Goal: Transaction & Acquisition: Purchase product/service

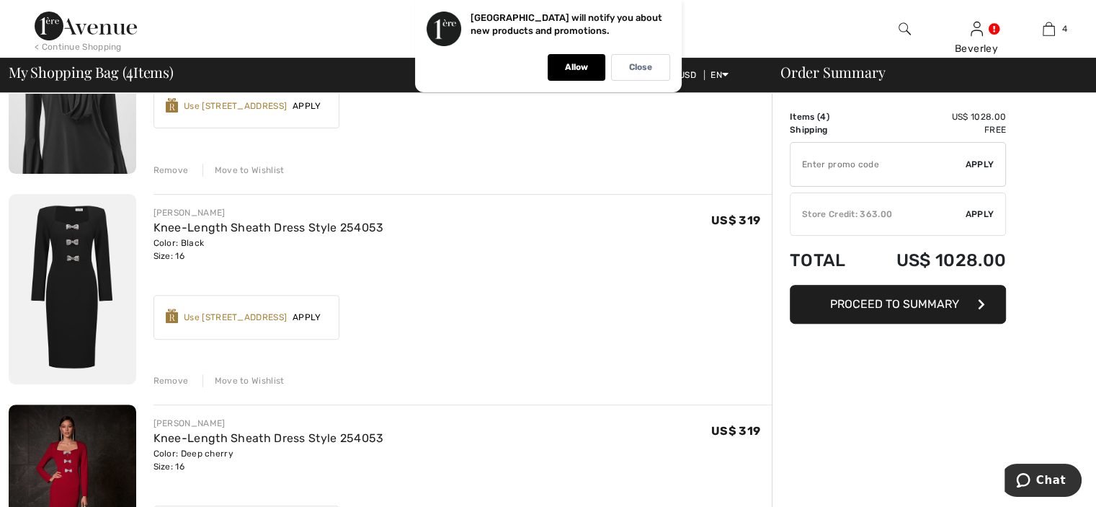
scroll to position [437, 0]
click at [169, 380] on div "Remove" at bounding box center [170, 381] width 35 height 13
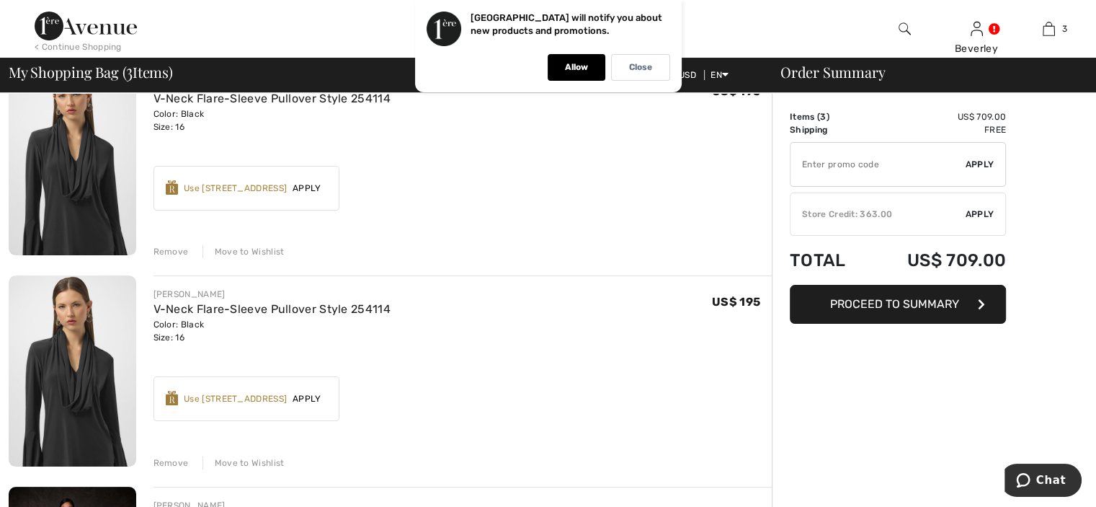
scroll to position [144, 0]
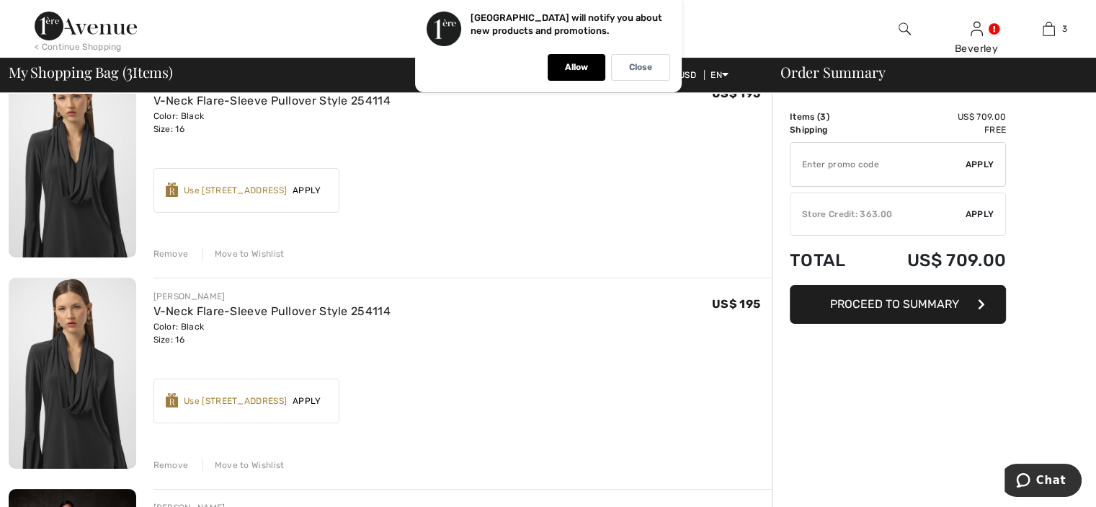
click at [164, 460] on div "Remove" at bounding box center [170, 464] width 35 height 13
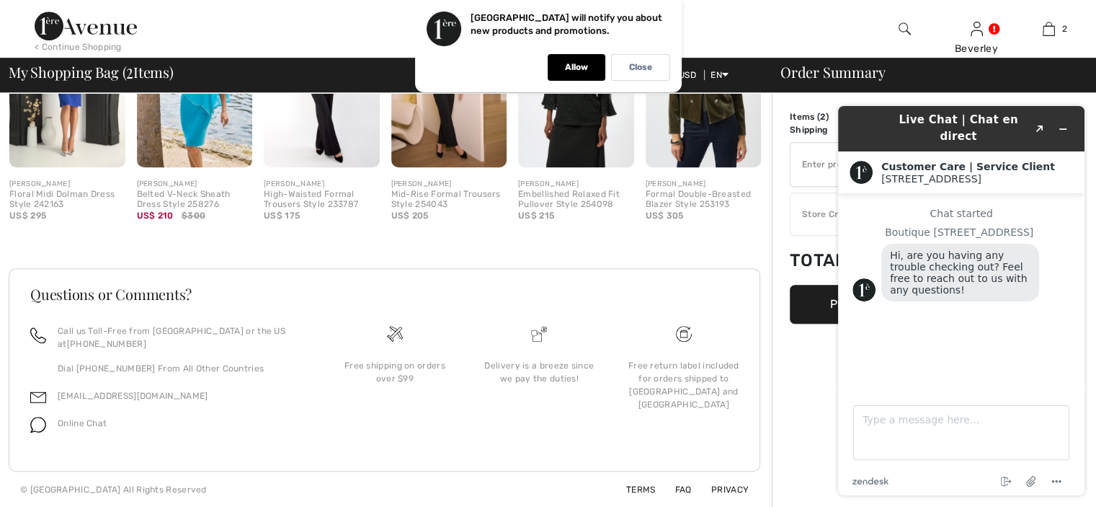
scroll to position [610, 0]
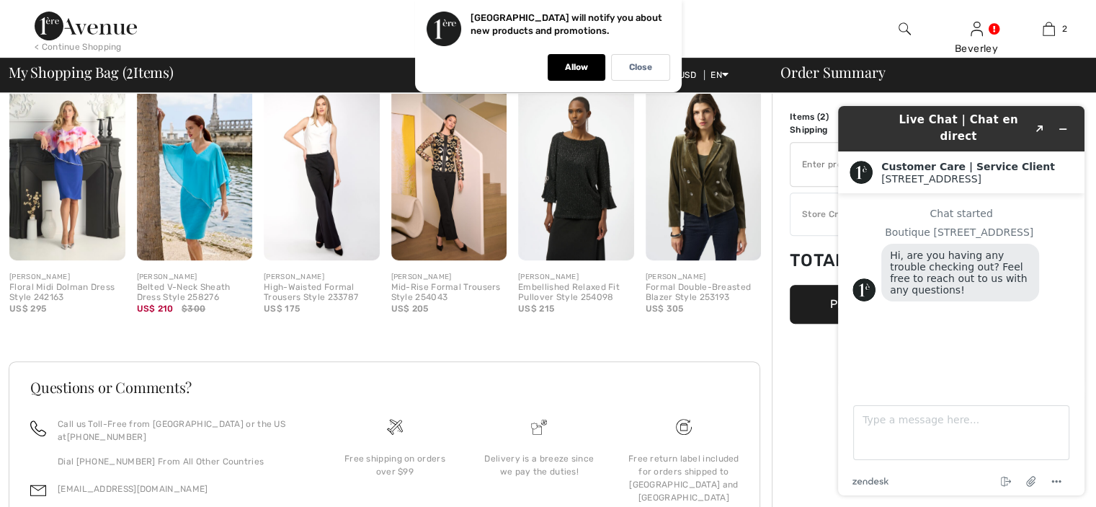
click at [453, 170] on img at bounding box center [449, 173] width 116 height 174
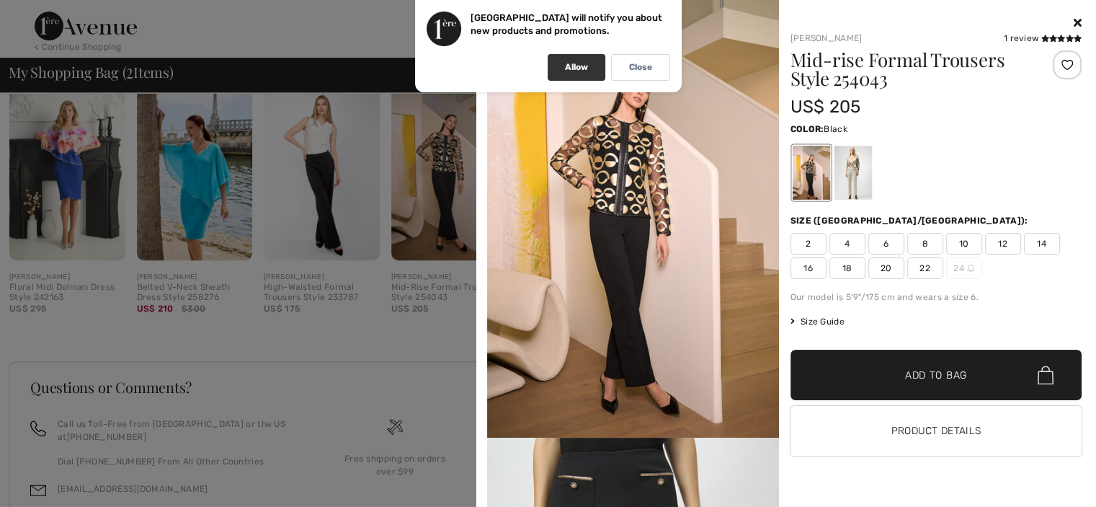
click at [582, 66] on p "Allow" at bounding box center [576, 67] width 23 height 11
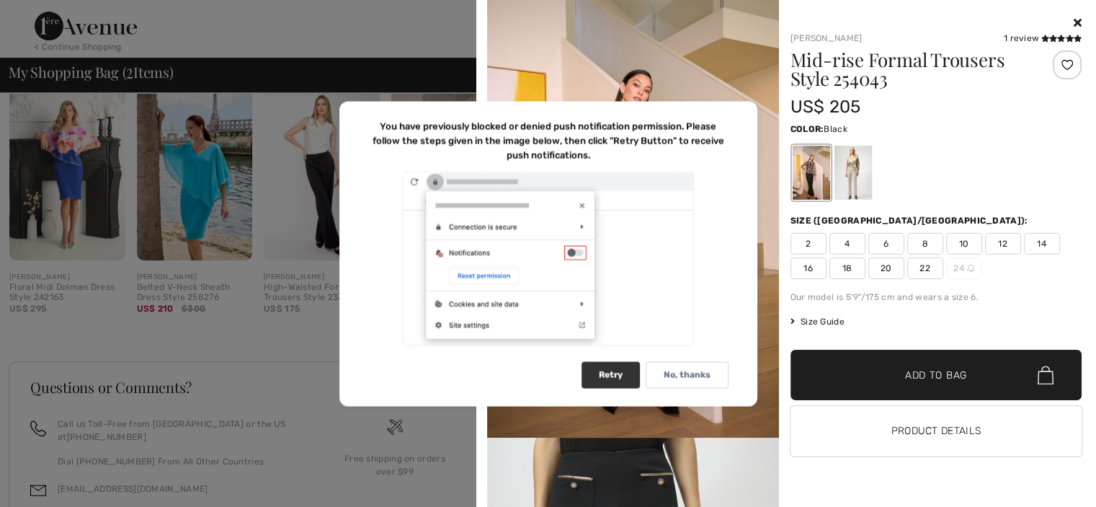
click at [614, 371] on div "Retry" at bounding box center [611, 374] width 58 height 27
click at [682, 375] on p "No, thanks" at bounding box center [687, 374] width 47 height 11
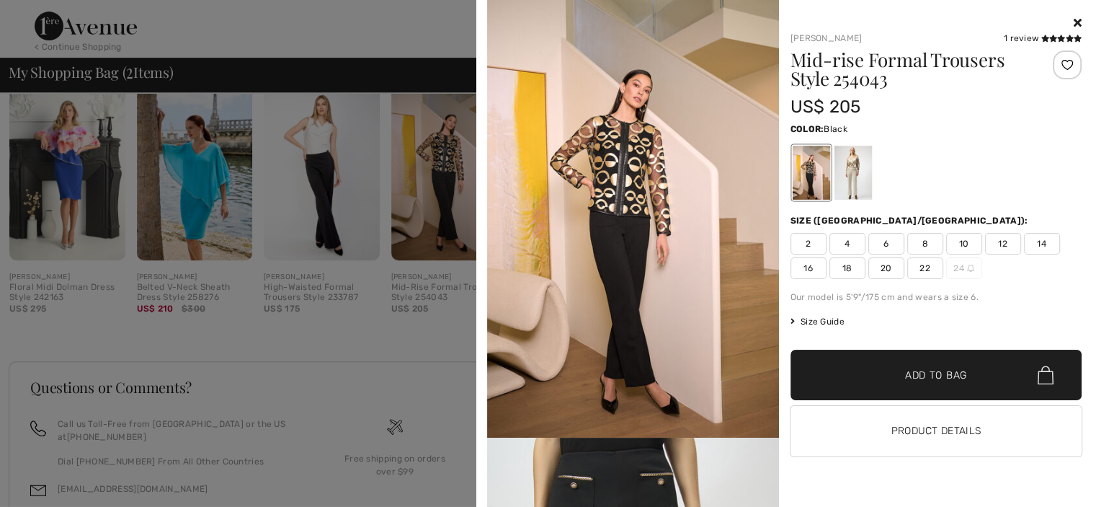
click at [638, 153] on img at bounding box center [633, 218] width 292 height 437
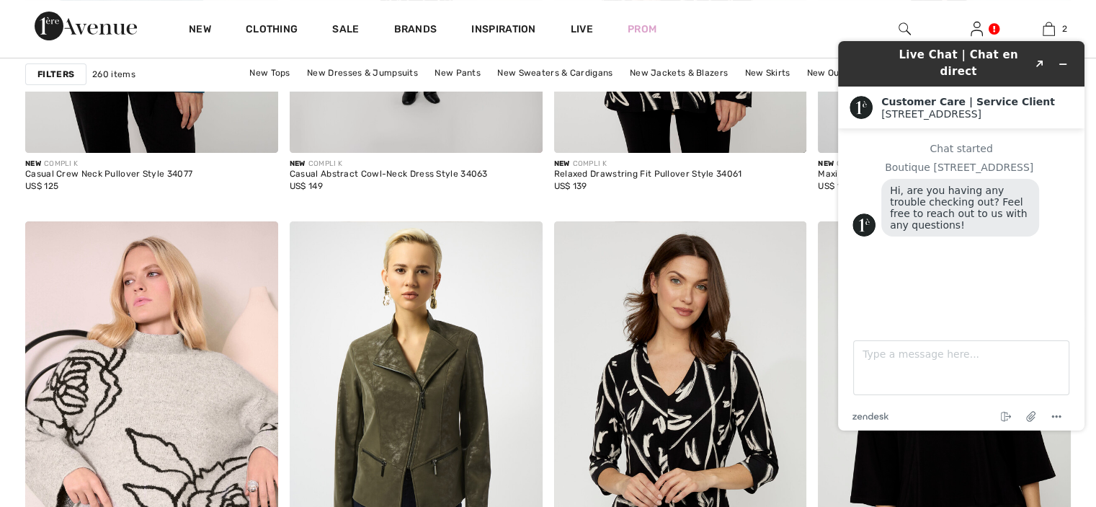
scroll to position [5841, 0]
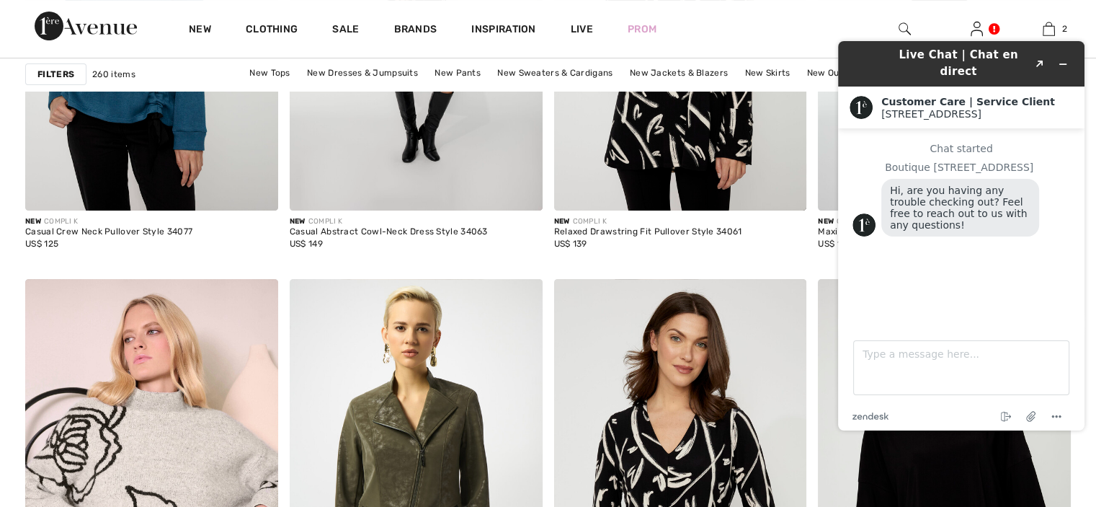
drag, startPoint x: 1101, startPoint y: 8, endPoint x: 264, endPoint y: 40, distance: 838.0
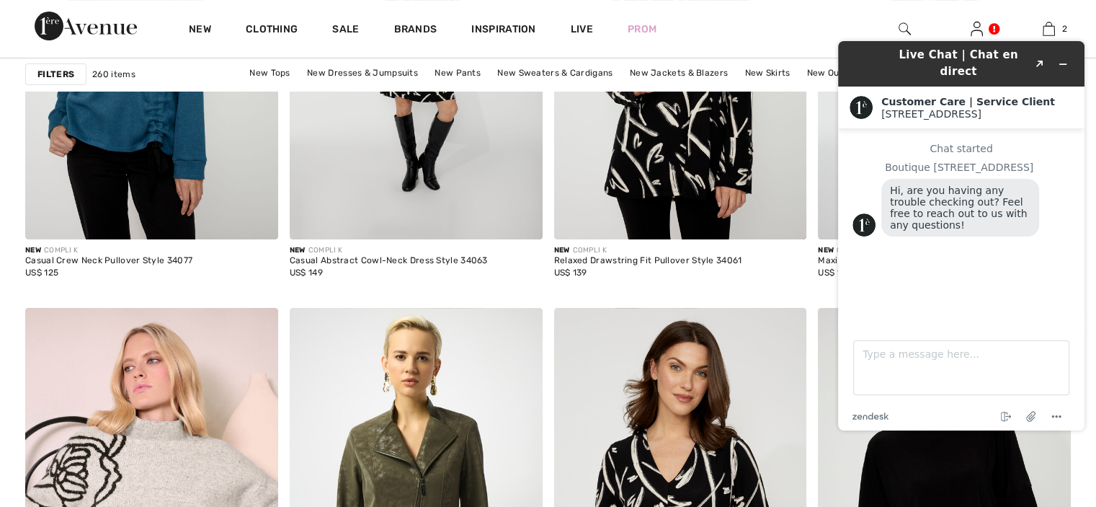
drag, startPoint x: 1100, startPoint y: 7, endPoint x: 268, endPoint y: 76, distance: 835.2
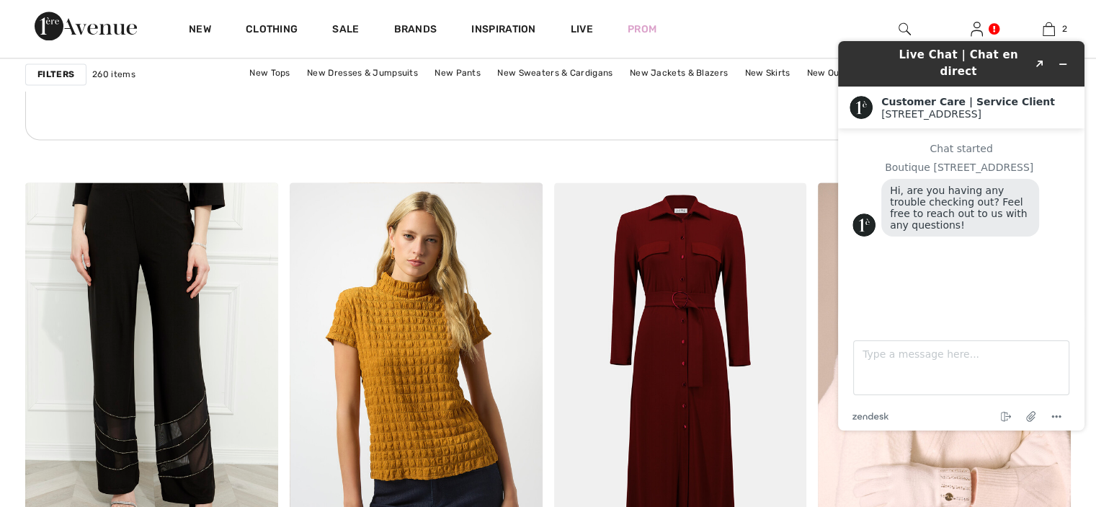
scroll to position [2022, 0]
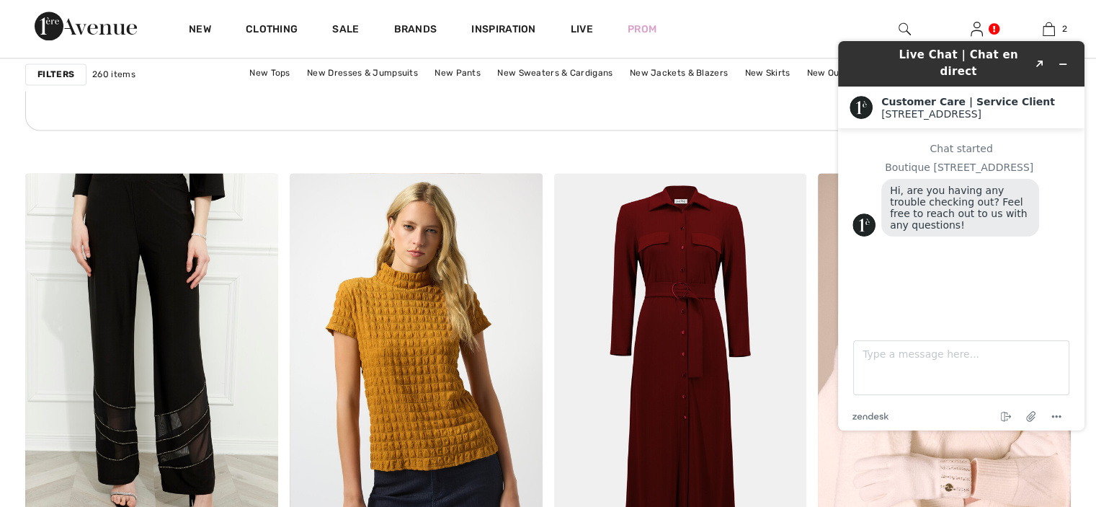
drag, startPoint x: 1101, startPoint y: 74, endPoint x: 242, endPoint y: 130, distance: 860.8
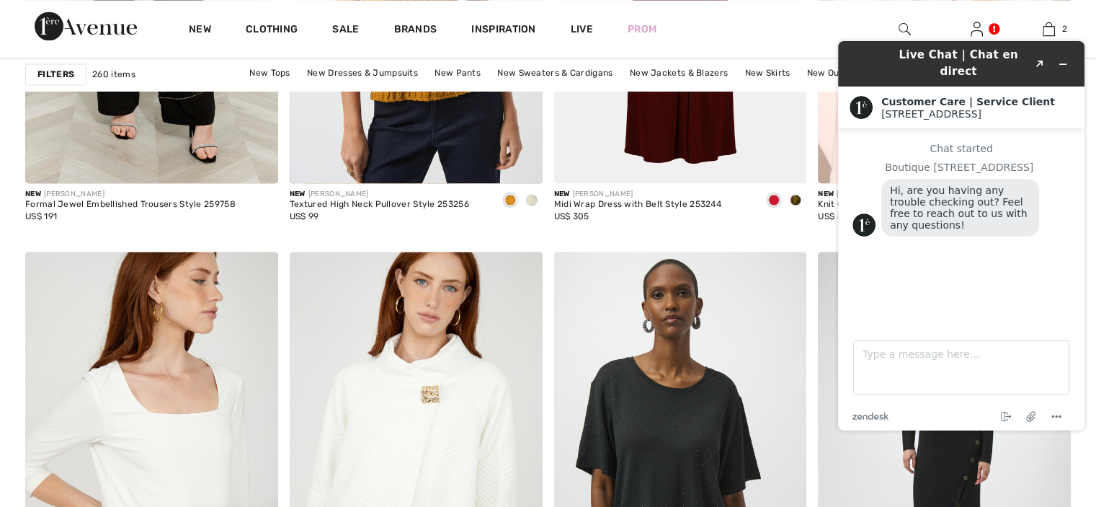
scroll to position [2492, 0]
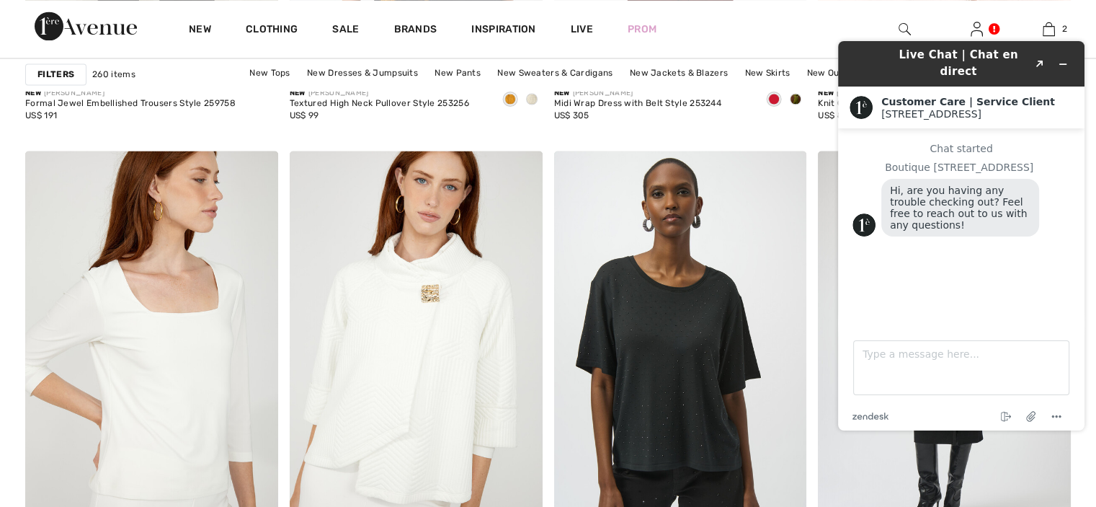
drag, startPoint x: 1104, startPoint y: 158, endPoint x: 235, endPoint y: 148, distance: 869.1
click at [1058, 54] on button "Minimize widget" at bounding box center [1062, 64] width 23 height 20
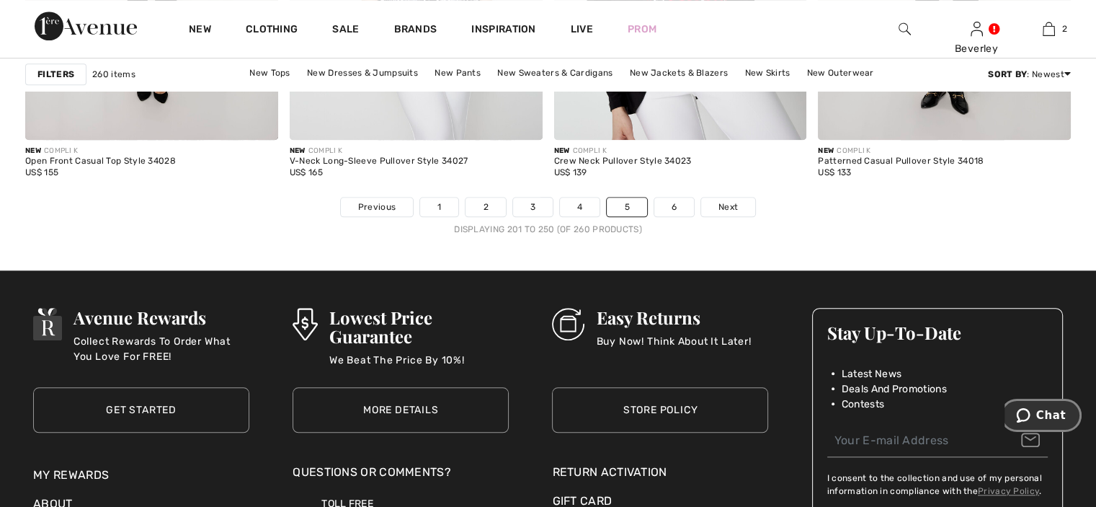
scroll to position [6871, 0]
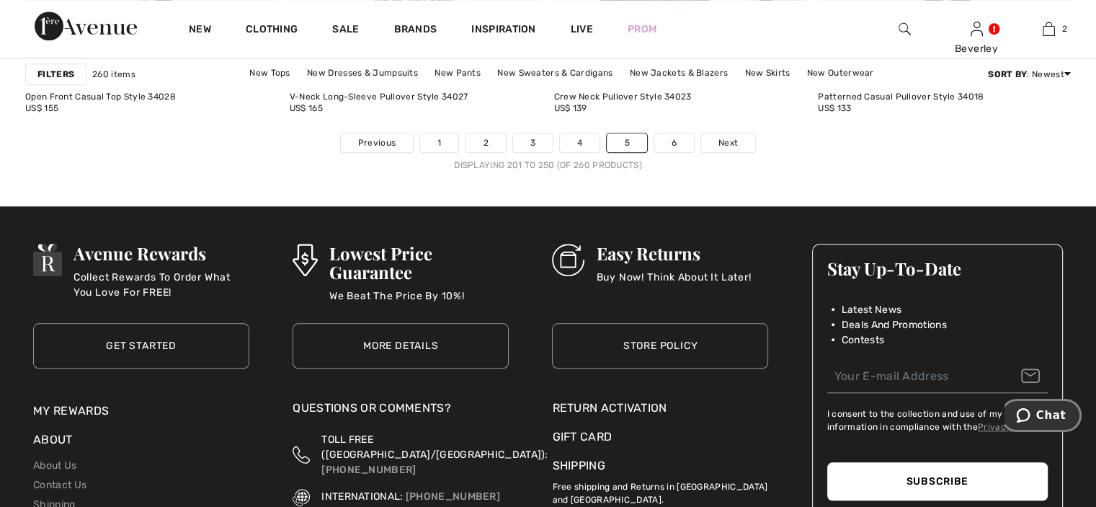
drag, startPoint x: 1104, startPoint y: 207, endPoint x: 21, endPoint y: 30, distance: 1097.5
click at [726, 136] on span "Next" at bounding box center [727, 142] width 19 height 13
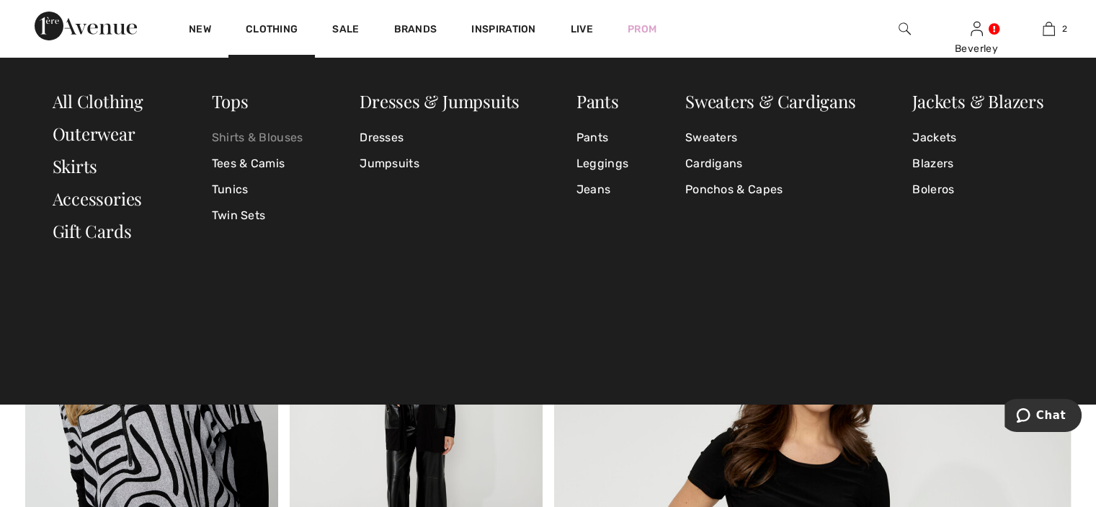
click at [261, 133] on link "Shirts & Blouses" at bounding box center [258, 138] width 92 height 26
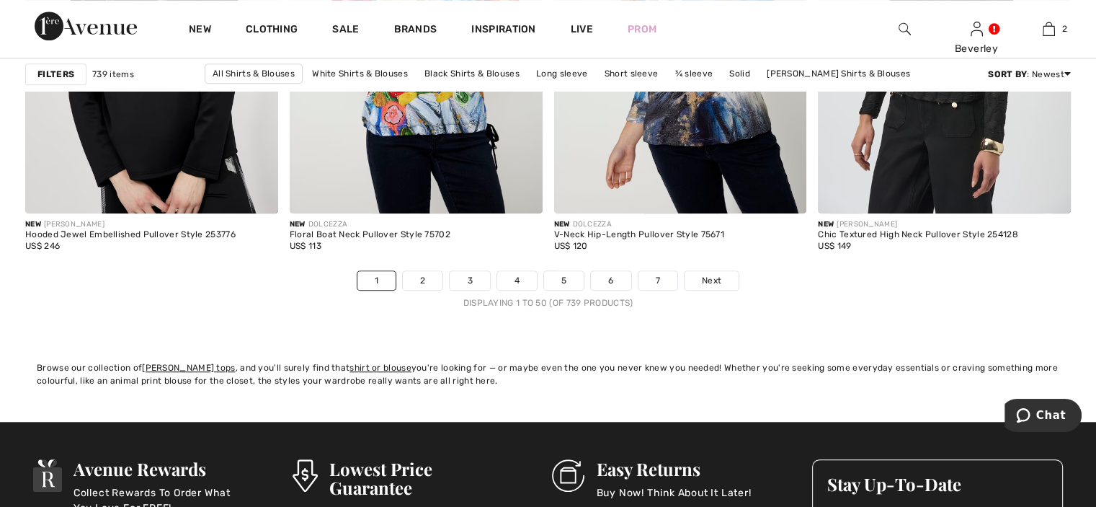
scroll to position [6741, 0]
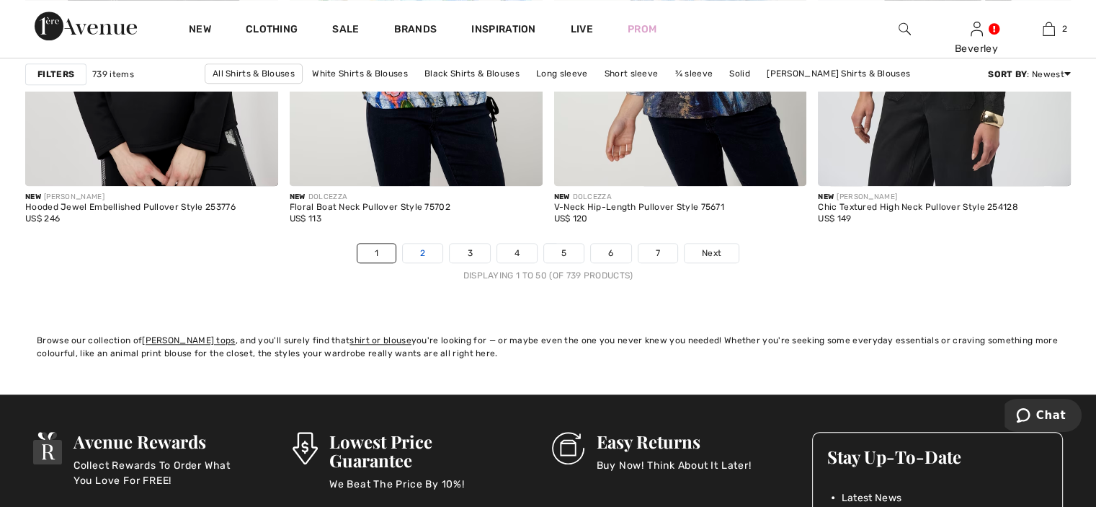
click at [420, 245] on link "2" at bounding box center [423, 253] width 40 height 19
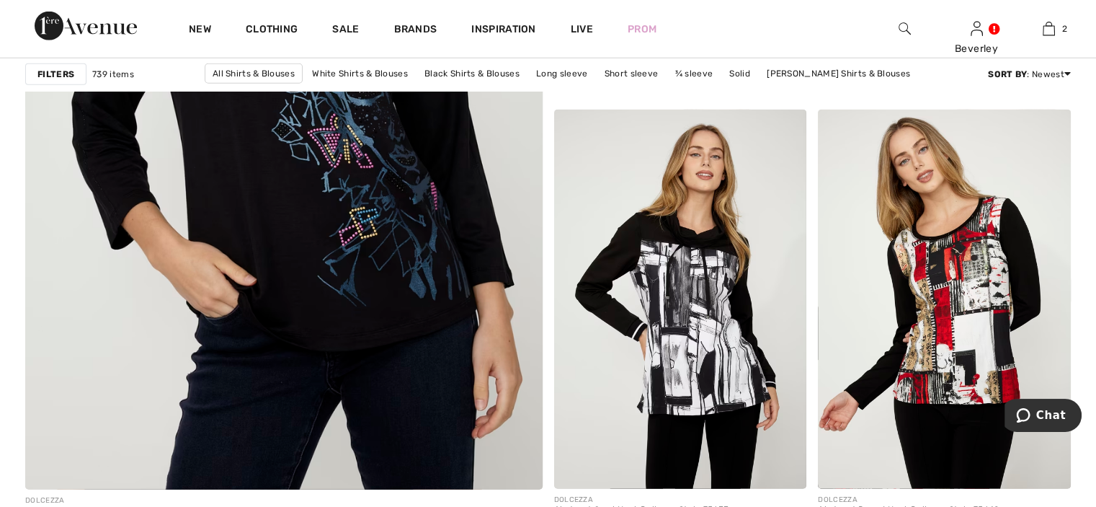
scroll to position [4074, 0]
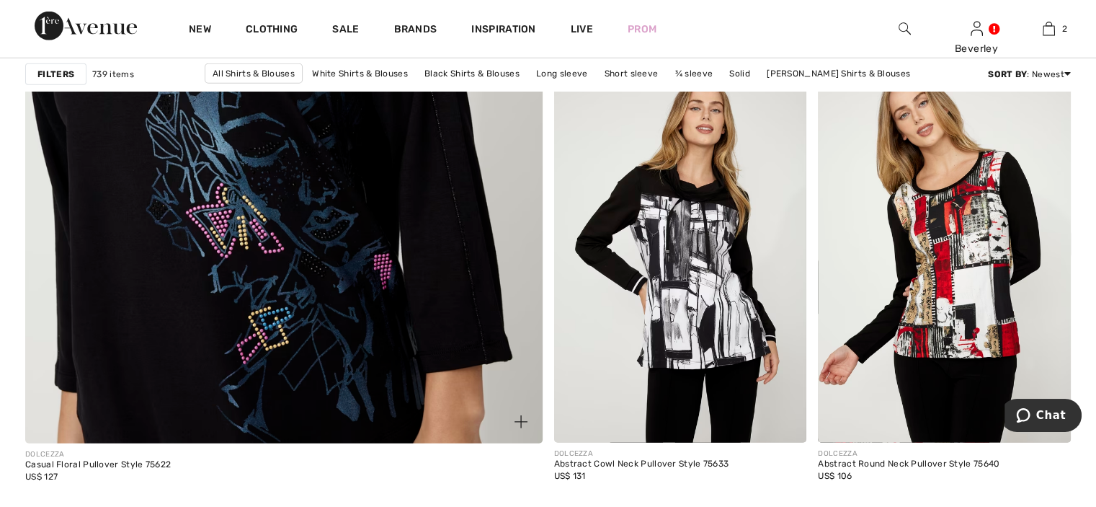
click at [367, 206] on img at bounding box center [283, 81] width 620 height 931
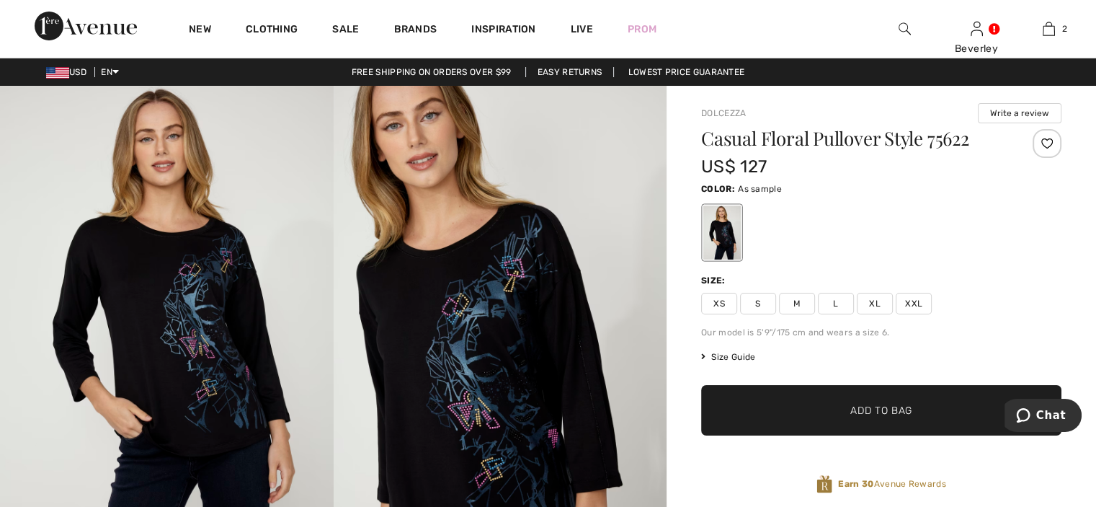
click at [871, 298] on span "XL" at bounding box center [875, 304] width 36 height 22
click at [849, 403] on span "✔ Added to Bag" at bounding box center [860, 410] width 88 height 15
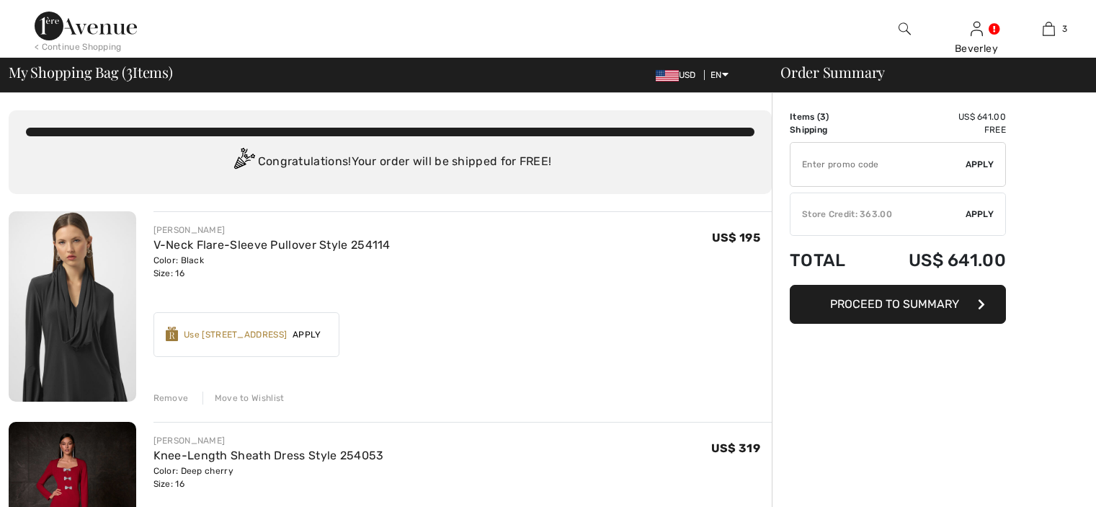
click at [1079, 89] on div "My Shopping Bag ( 3 Items) USD EN English Français Order Summary" at bounding box center [548, 75] width 1096 height 35
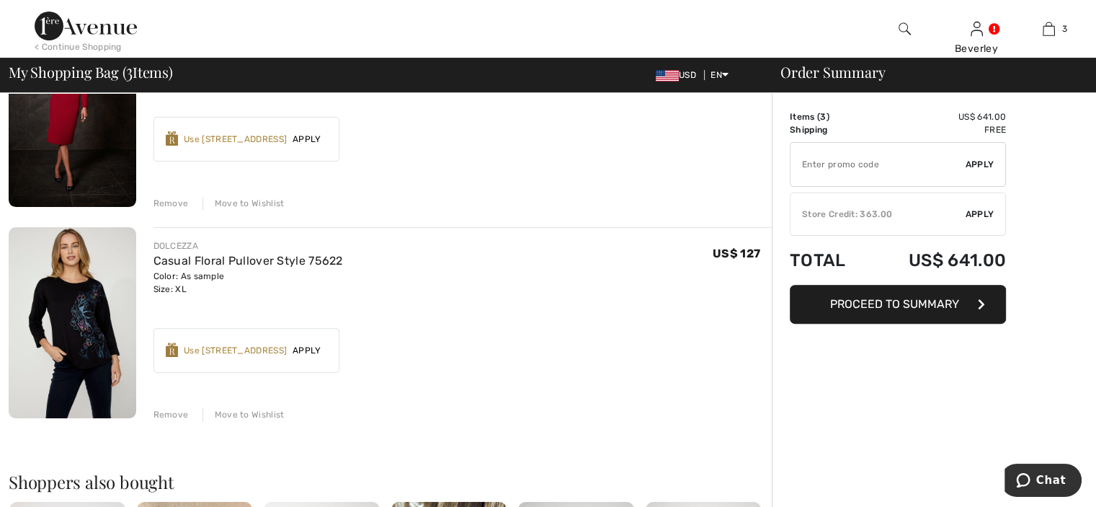
scroll to position [440, 0]
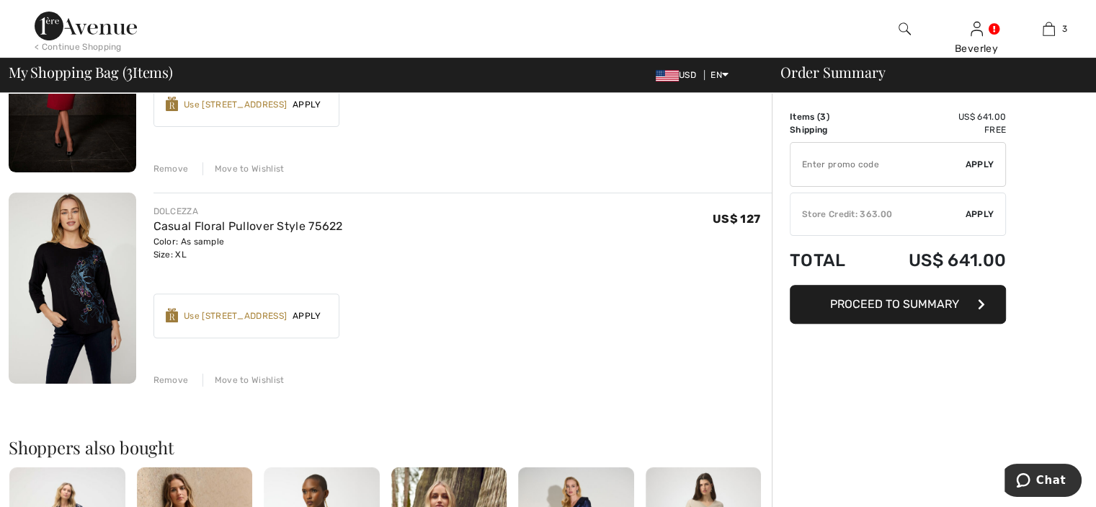
click at [167, 377] on div "Remove" at bounding box center [170, 379] width 35 height 13
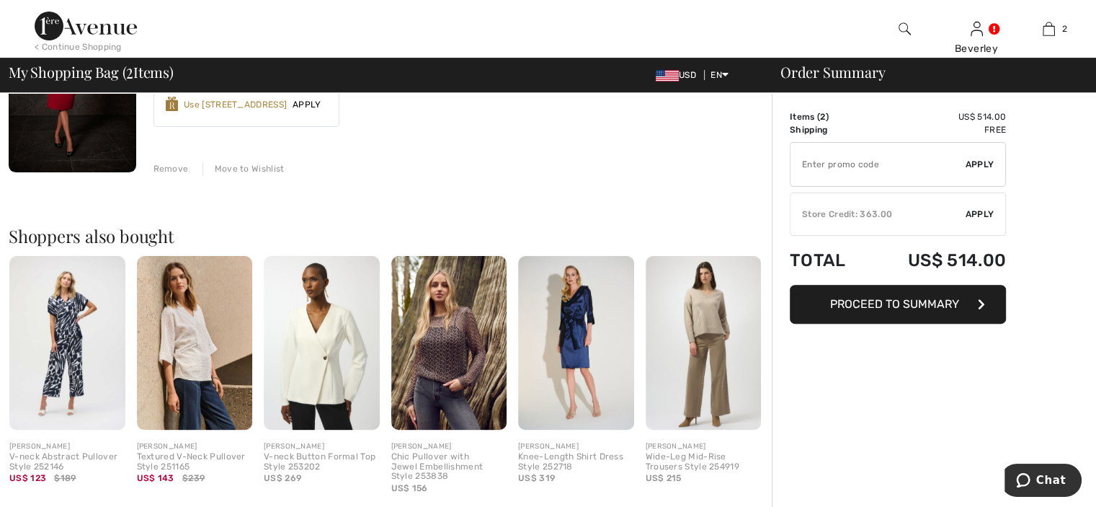
click at [578, 327] on img at bounding box center [576, 343] width 116 height 174
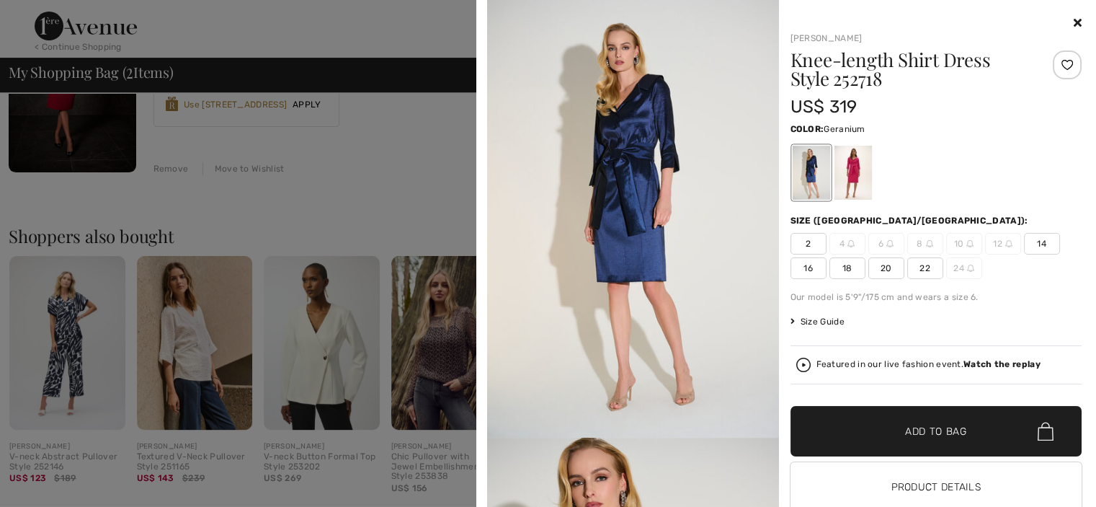
click at [847, 174] on div at bounding box center [852, 173] width 37 height 54
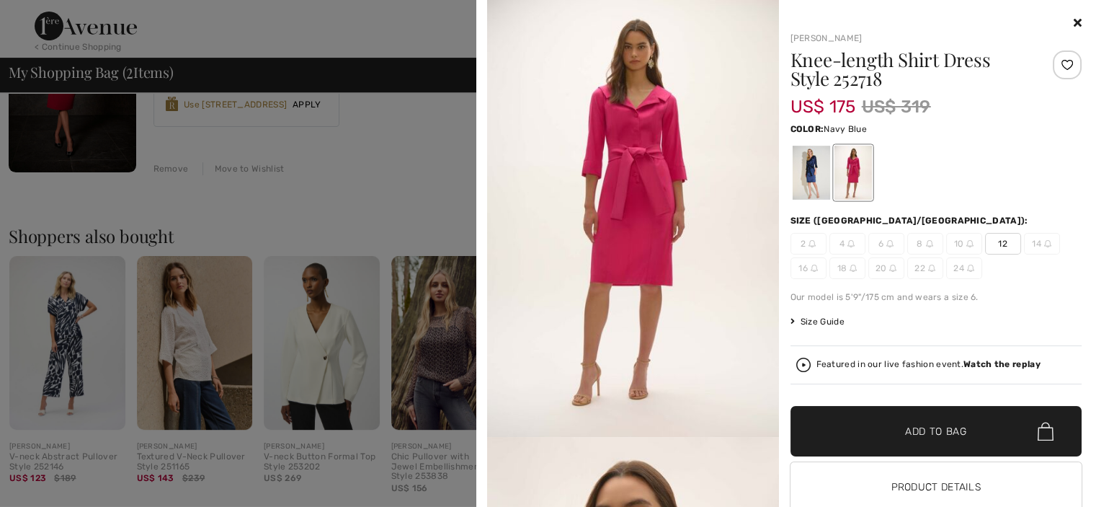
click at [798, 166] on div at bounding box center [810, 173] width 37 height 54
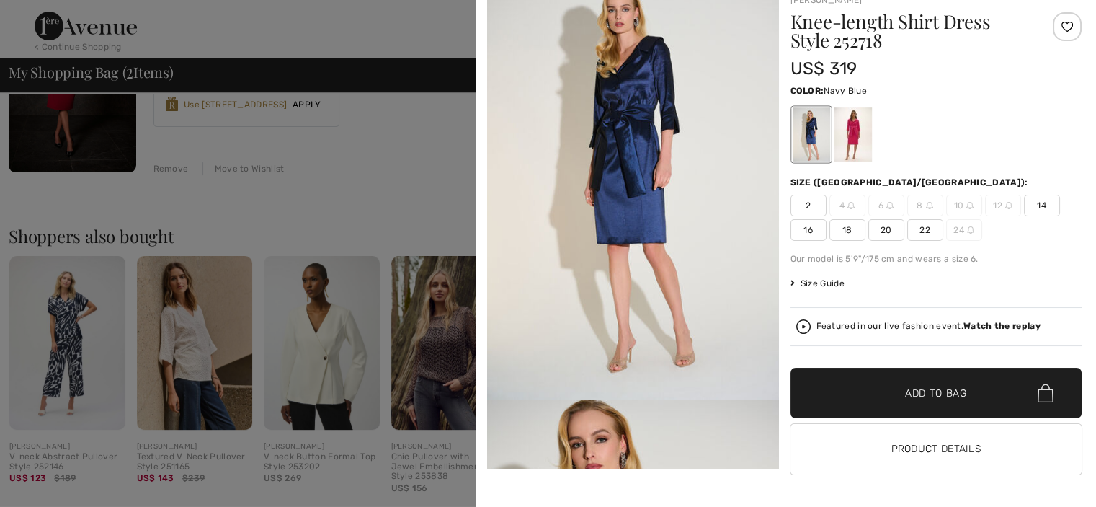
scroll to position [0, 0]
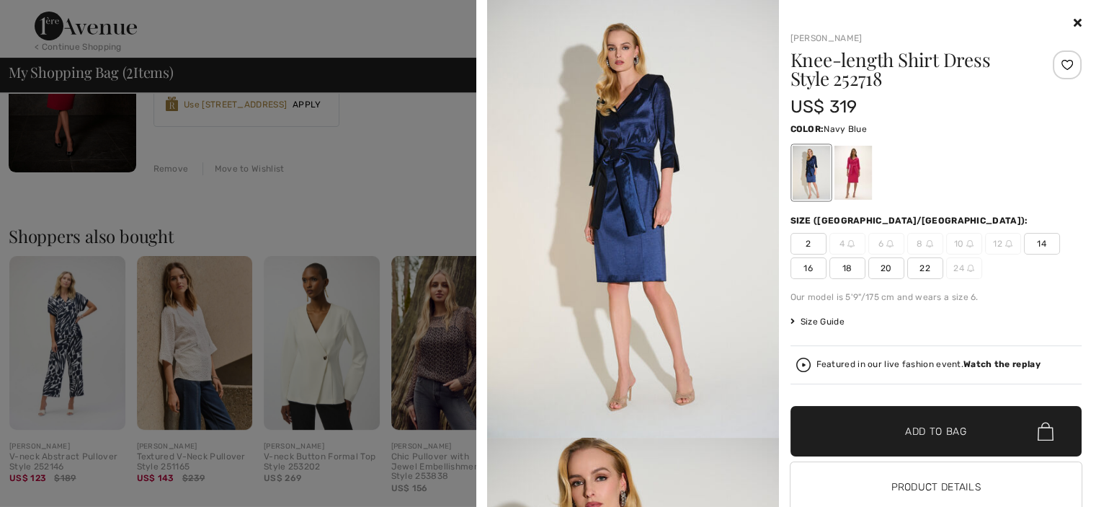
click at [611, 173] on img at bounding box center [633, 218] width 292 height 437
click at [620, 182] on img at bounding box center [633, 218] width 292 height 437
click at [801, 170] on div at bounding box center [810, 173] width 37 height 54
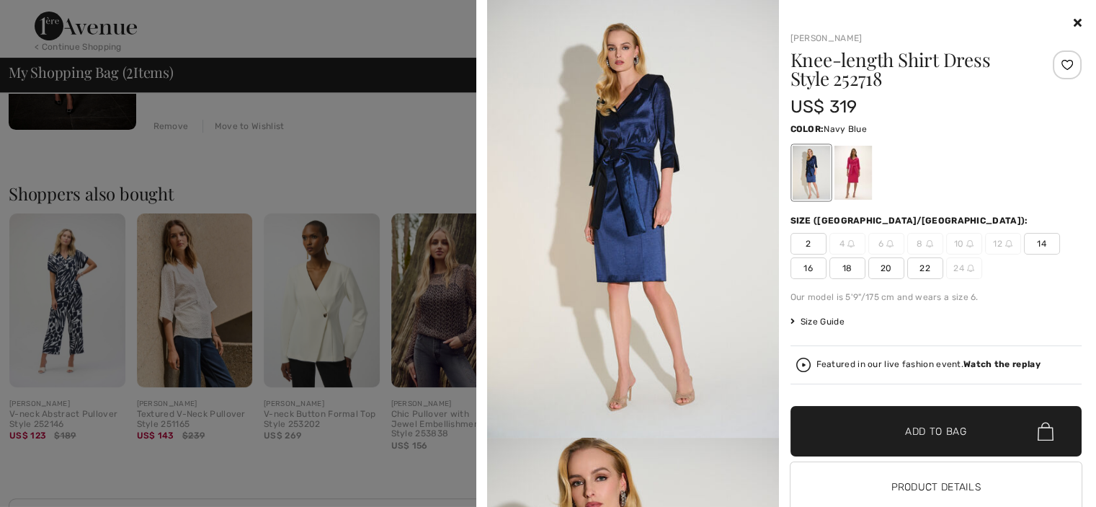
scroll to position [466, 0]
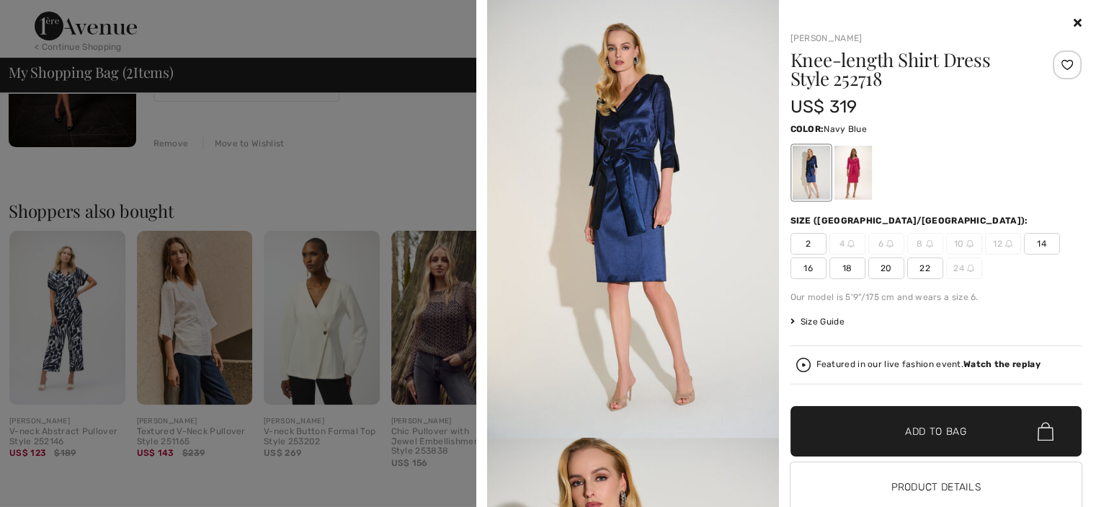
click at [1074, 22] on icon at bounding box center [1078, 23] width 8 height 12
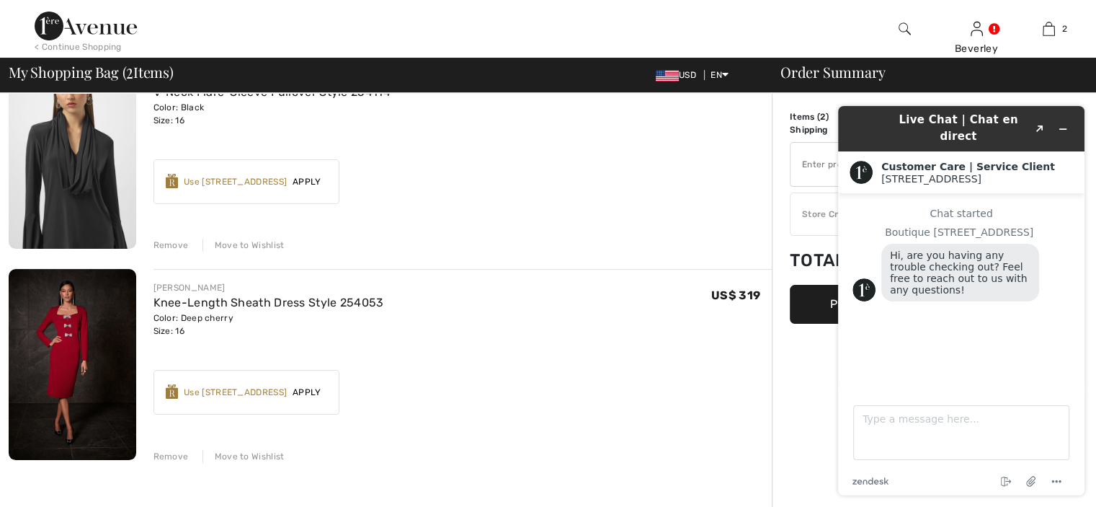
scroll to position [150, 0]
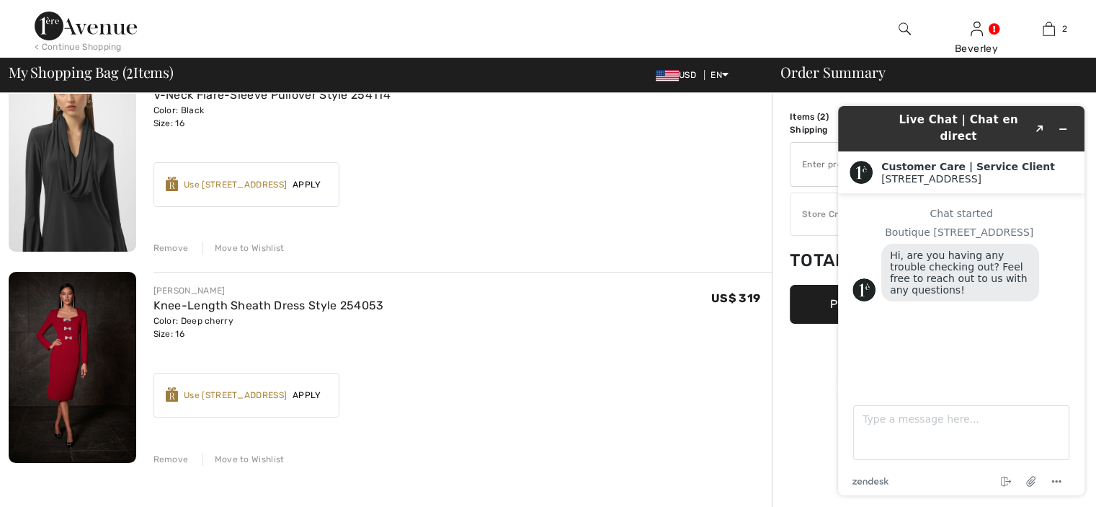
drag, startPoint x: 1101, startPoint y: 187, endPoint x: 262, endPoint y: 120, distance: 841.5
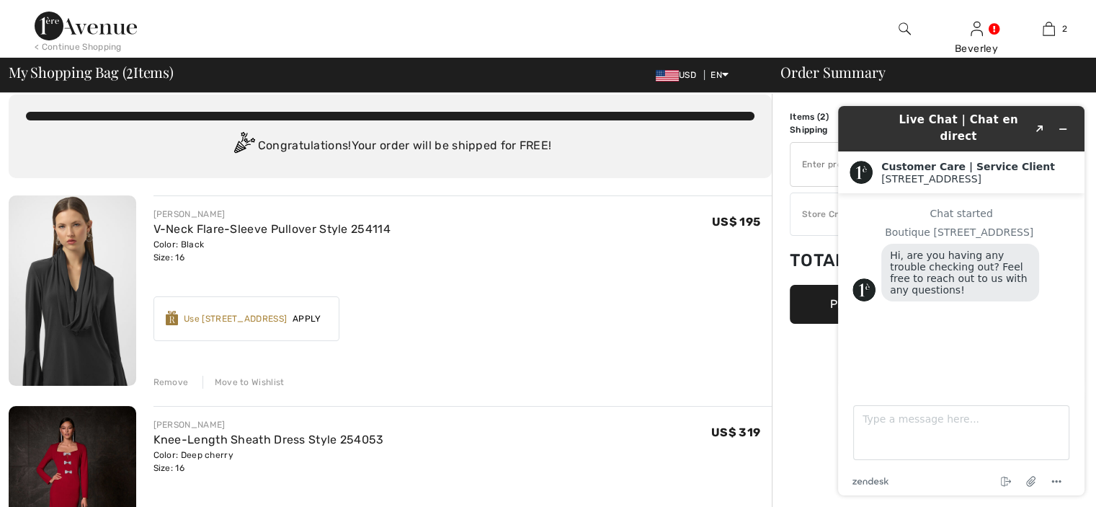
scroll to position [0, 0]
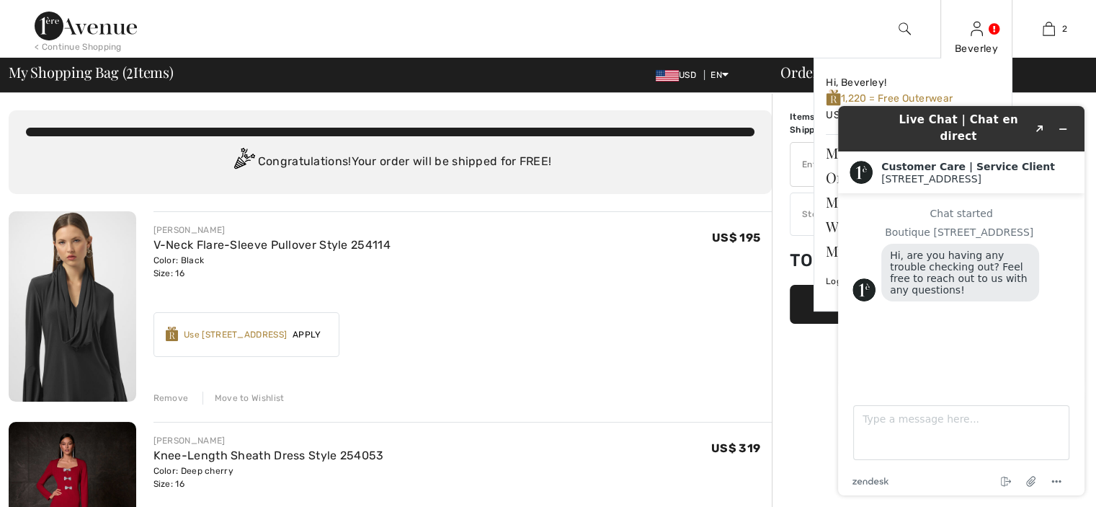
click at [986, 30] on div "Beverley Hi, Beverley! 1,220 = Free Outerwear US$ 363 = Credit My Info Orders M…" at bounding box center [976, 29] width 72 height 58
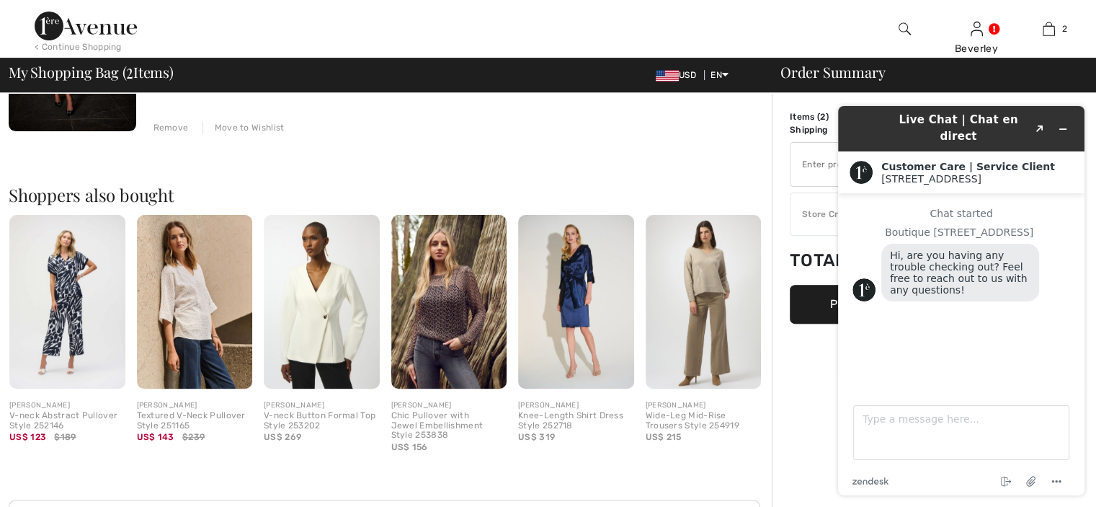
scroll to position [468, 0]
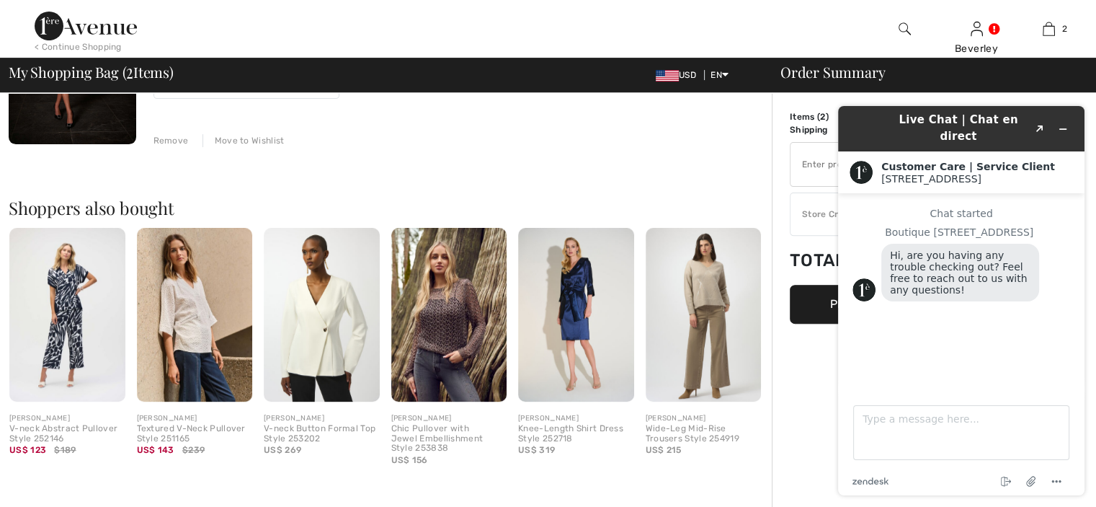
click at [310, 311] on img at bounding box center [322, 315] width 116 height 174
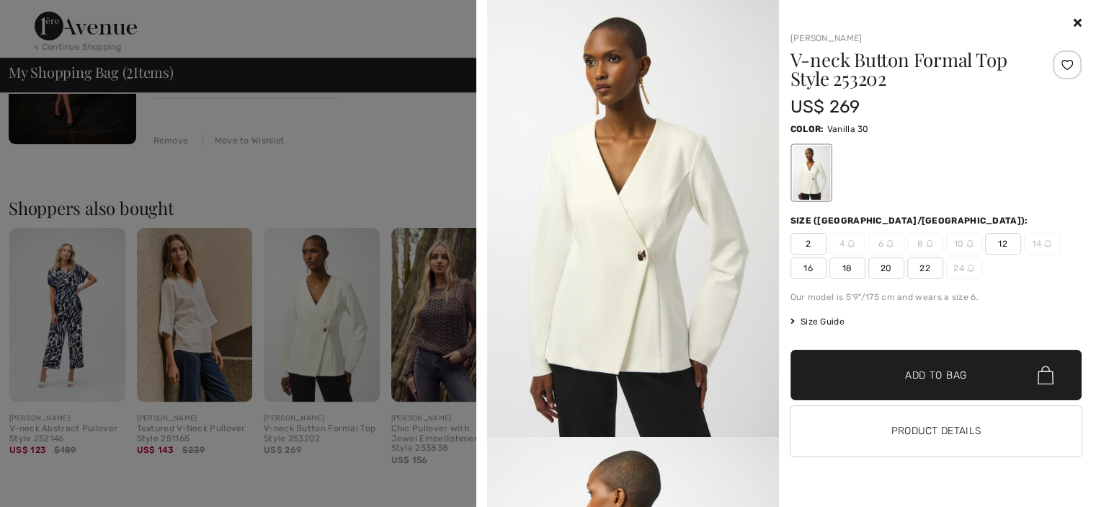
click at [806, 265] on span "16" at bounding box center [809, 268] width 36 height 22
click at [801, 265] on span "16" at bounding box center [809, 268] width 36 height 22
click at [904, 373] on span "✔ Added to Bag" at bounding box center [915, 375] width 88 height 15
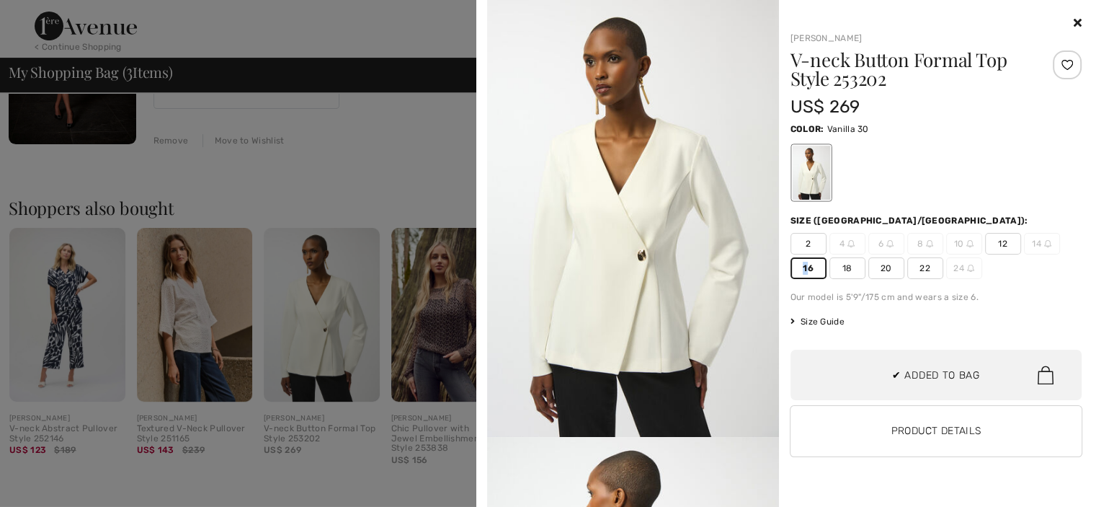
scroll to position [156, 0]
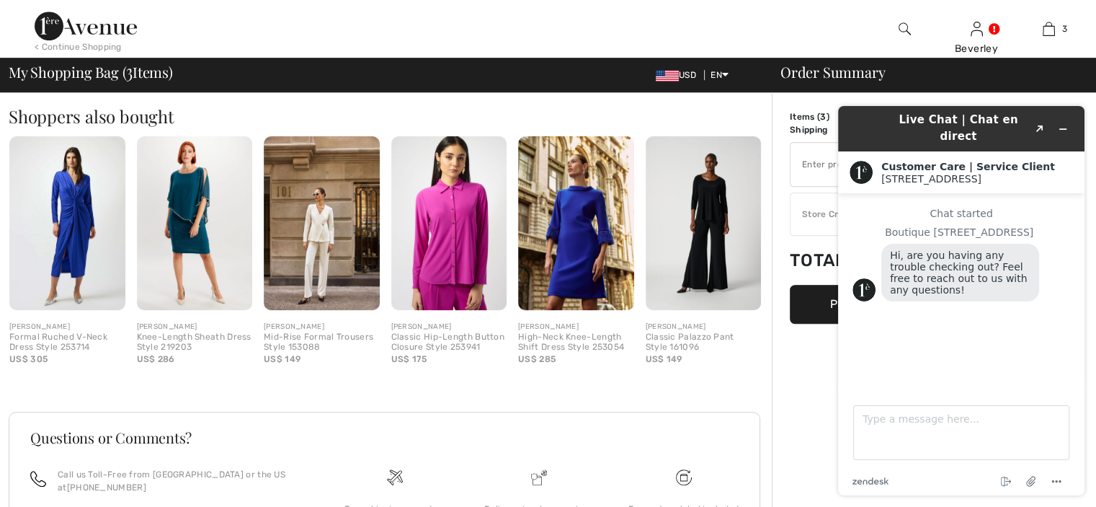
scroll to position [767, 0]
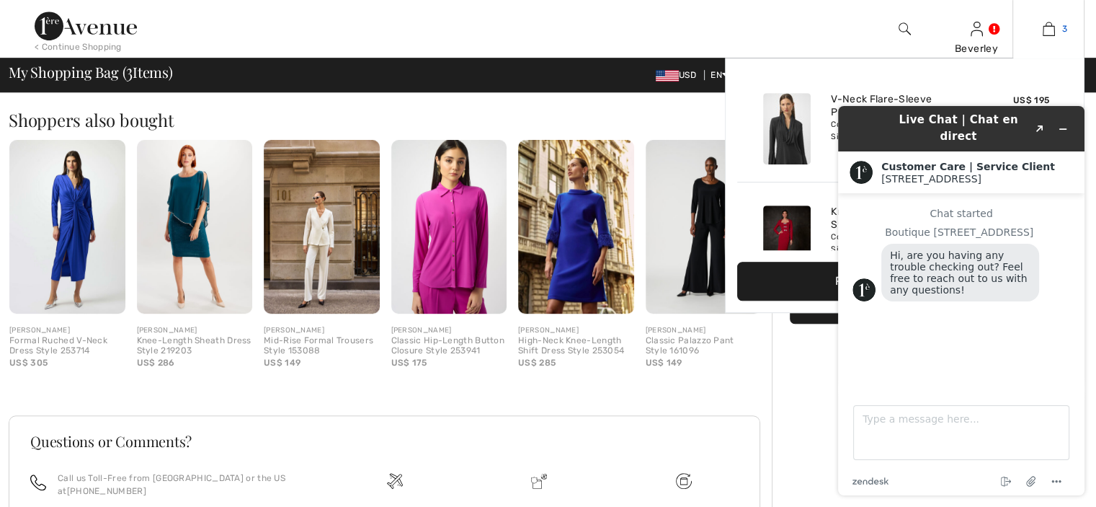
click at [1041, 28] on link "3" at bounding box center [1048, 28] width 71 height 17
click at [1056, 25] on link "3" at bounding box center [1048, 28] width 71 height 17
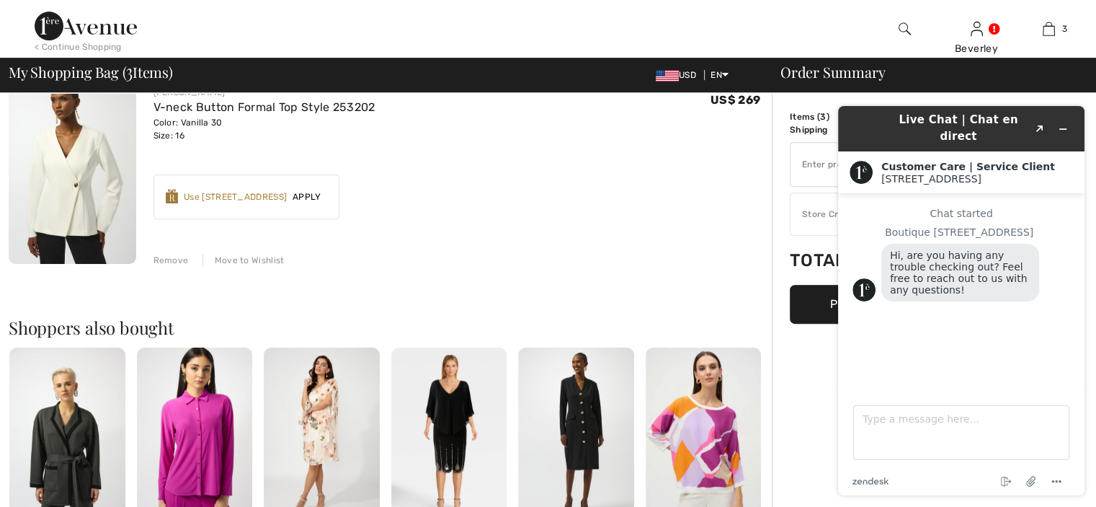
scroll to position [595, 0]
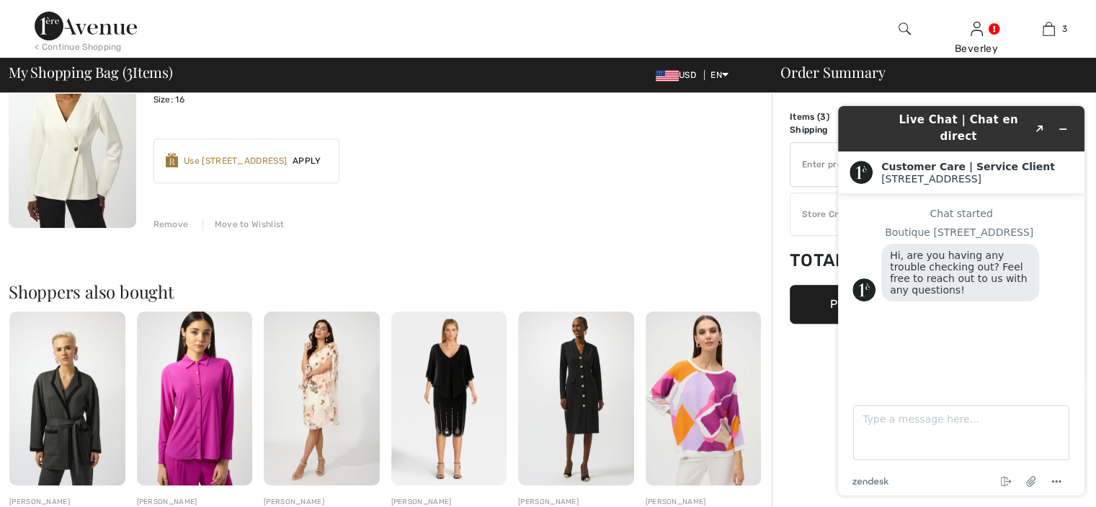
drag, startPoint x: 1099, startPoint y: 165, endPoint x: 245, endPoint y: 259, distance: 859.2
click at [582, 383] on img at bounding box center [576, 398] width 116 height 174
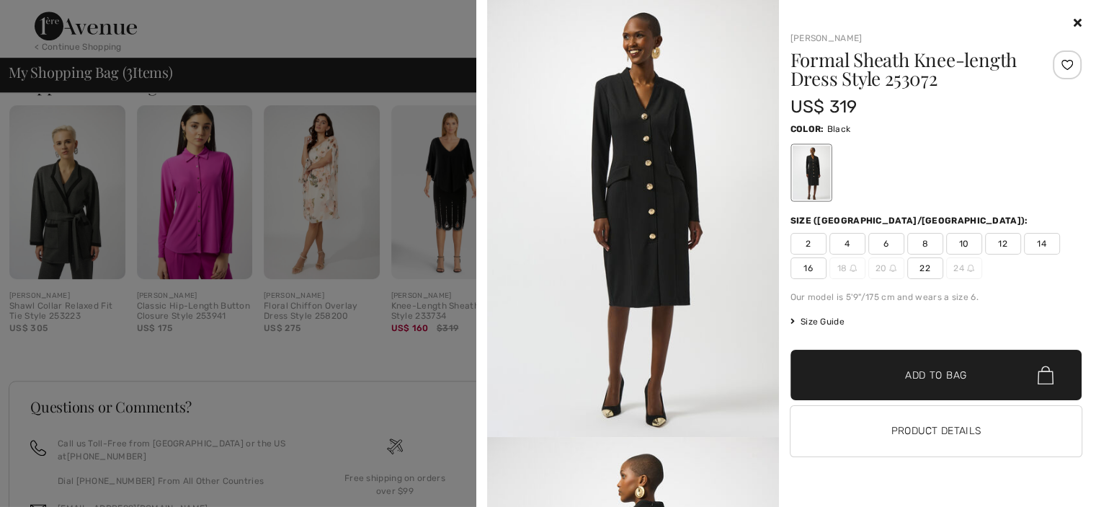
scroll to position [800, 0]
click at [804, 264] on span "16" at bounding box center [809, 268] width 36 height 22
click at [909, 380] on span "Add to Bag" at bounding box center [936, 375] width 62 height 15
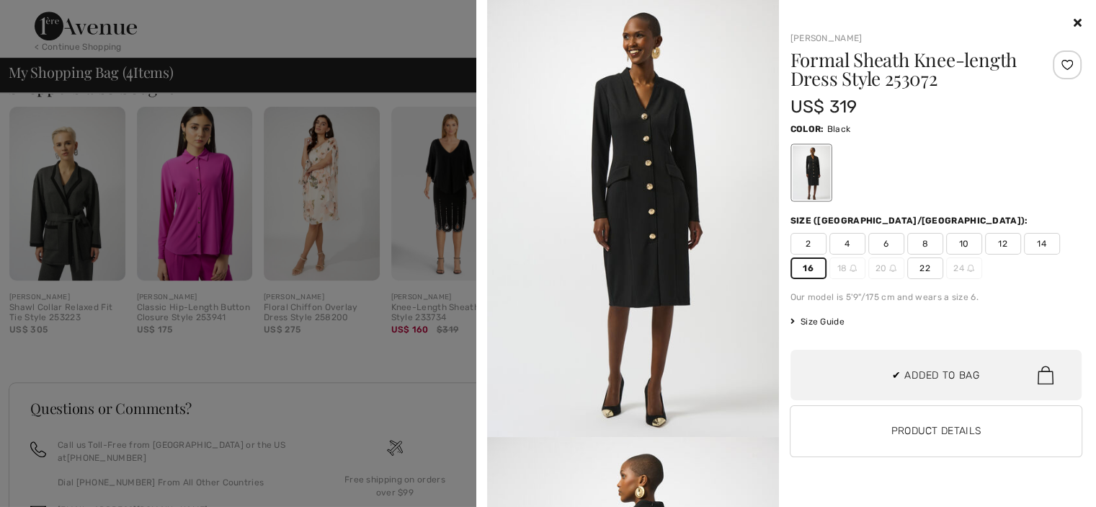
scroll to position [268, 0]
